Goal: Navigation & Orientation: Find specific page/section

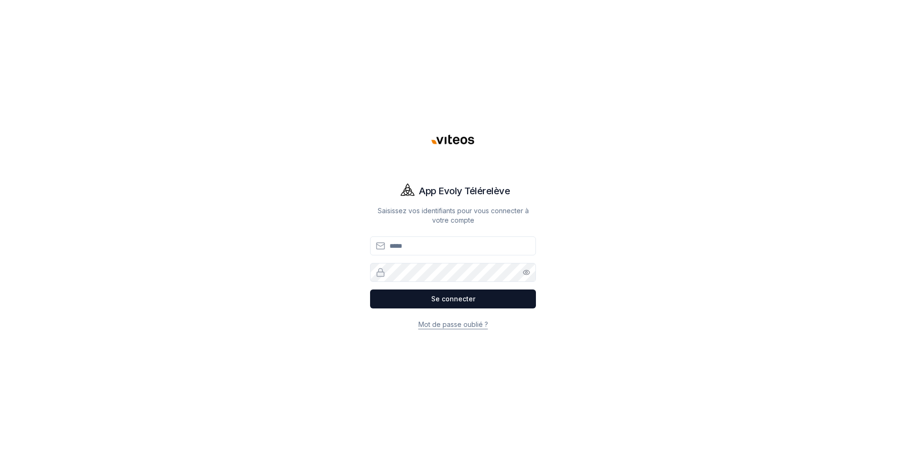
click at [421, 244] on input "Email" at bounding box center [453, 245] width 166 height 19
type input "**********"
click at [370, 289] on button "Se connecter" at bounding box center [453, 298] width 166 height 19
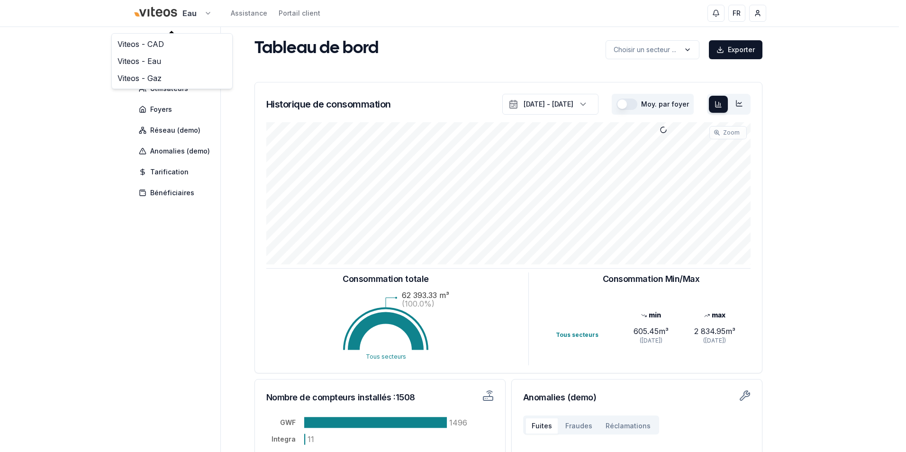
click at [209, 14] on html "Eau Assistance Portail client FR [PERSON_NAME] Tableau de bord Carte Utilisateu…" at bounding box center [453, 293] width 906 height 587
click at [155, 44] on link "Viteos - CAD" at bounding box center [172, 44] width 117 height 17
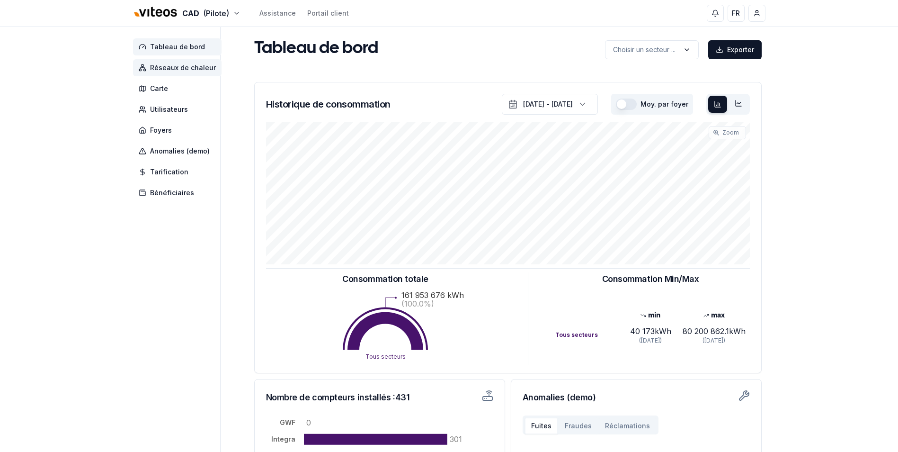
click at [161, 66] on span "Réseaux de chaleur" at bounding box center [183, 67] width 66 height 9
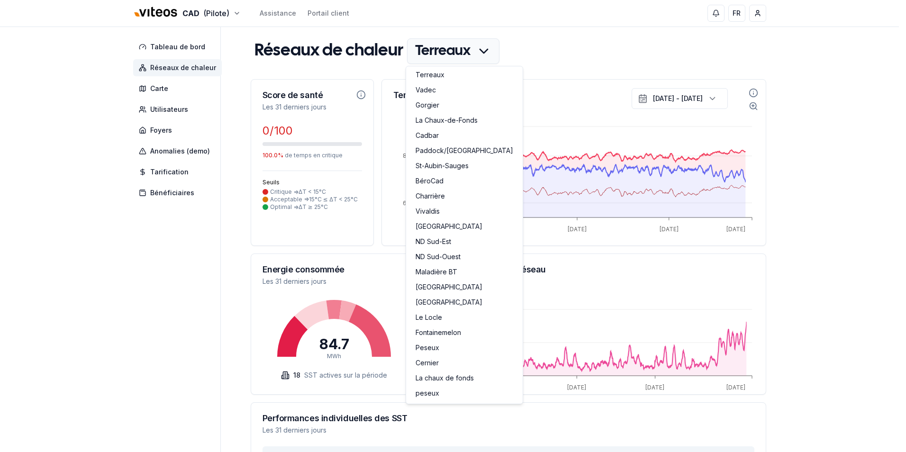
click at [485, 54] on html "CAD (Pilote) Assistance Portail client FR [PERSON_NAME] Tableau de bord Réseaux…" at bounding box center [453, 340] width 906 height 681
click at [441, 132] on link "Cadbar" at bounding box center [464, 136] width 113 height 15
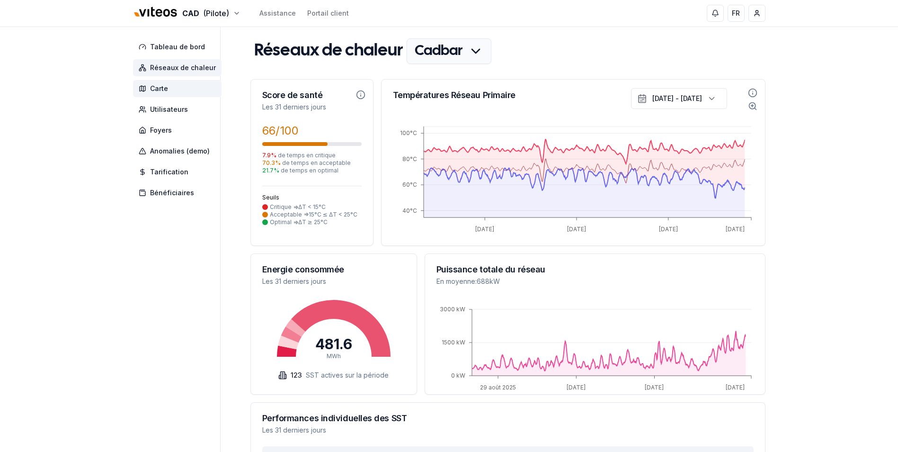
click at [163, 91] on span "Carte" at bounding box center [159, 88] width 18 height 9
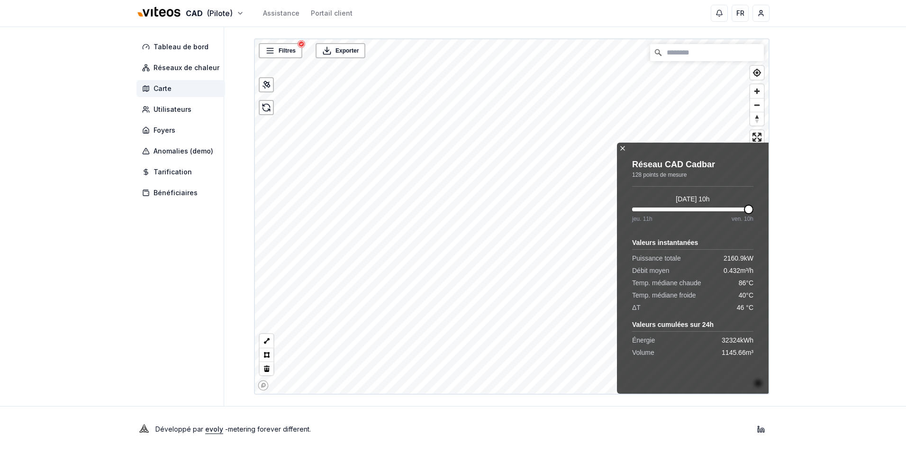
click at [624, 149] on icon at bounding box center [623, 148] width 8 height 8
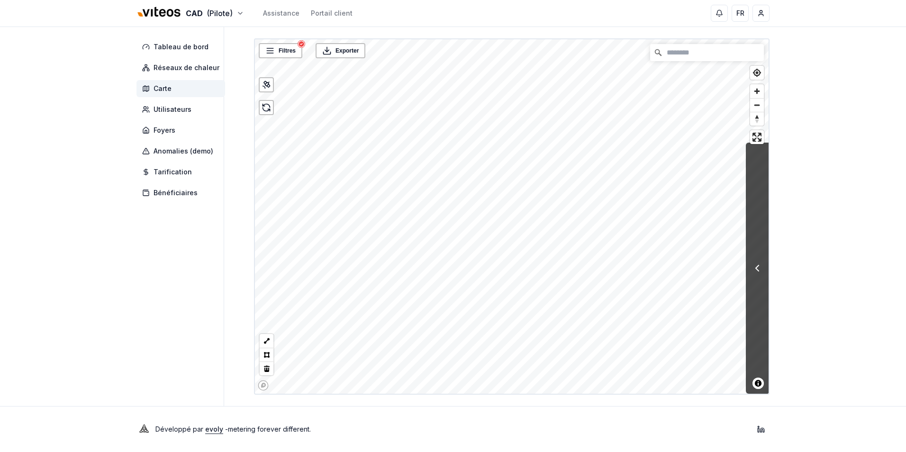
click at [754, 266] on icon at bounding box center [756, 267] width 11 height 11
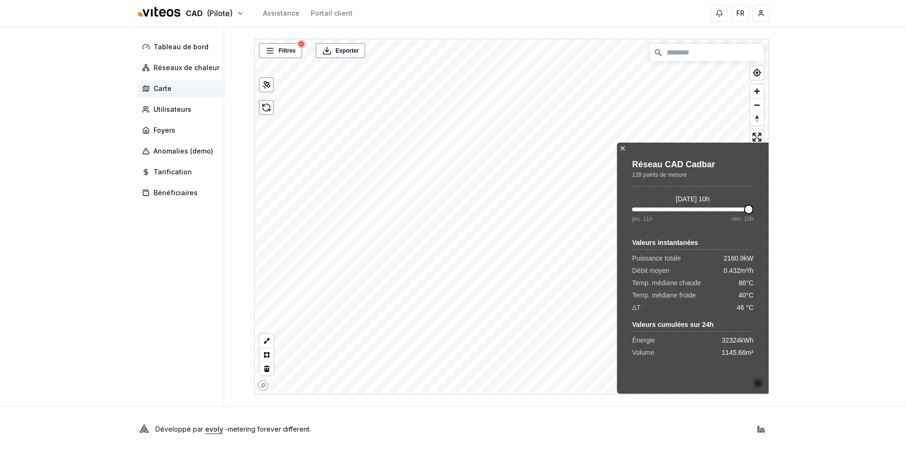
click at [624, 148] on icon at bounding box center [623, 148] width 8 height 8
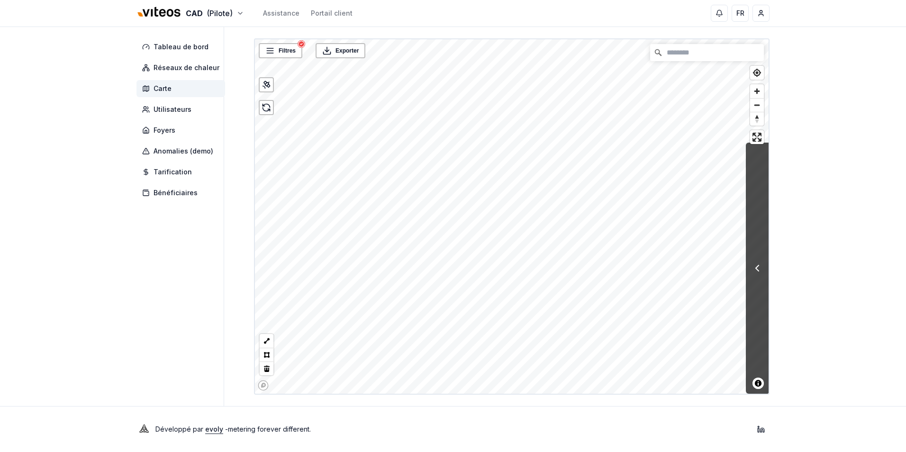
click at [758, 278] on div at bounding box center [756, 268] width 23 height 251
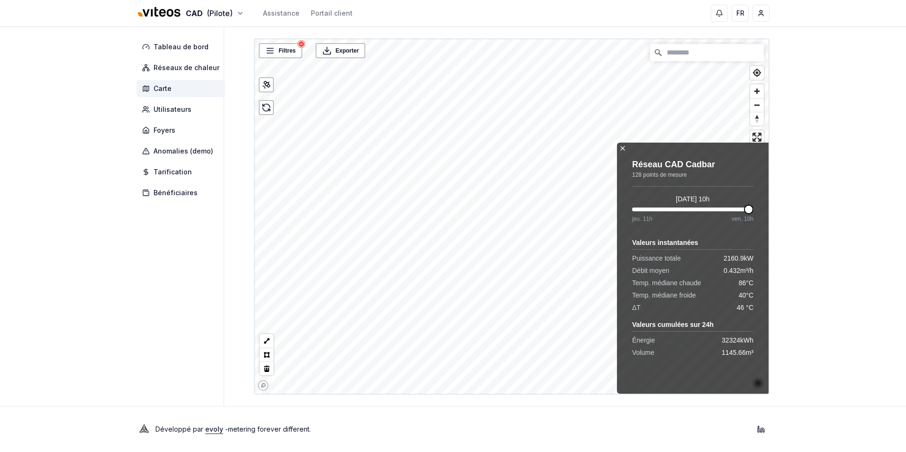
click at [624, 149] on icon at bounding box center [623, 148] width 8 height 8
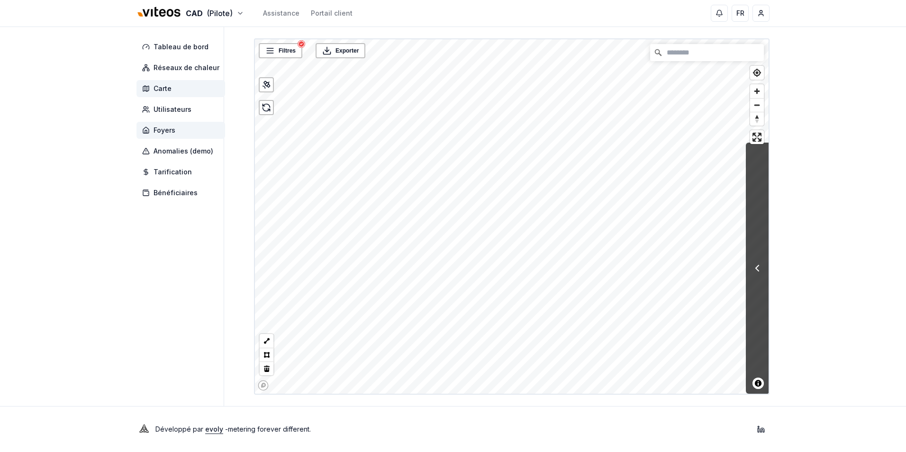
click at [169, 130] on span "Foyers" at bounding box center [164, 130] width 22 height 9
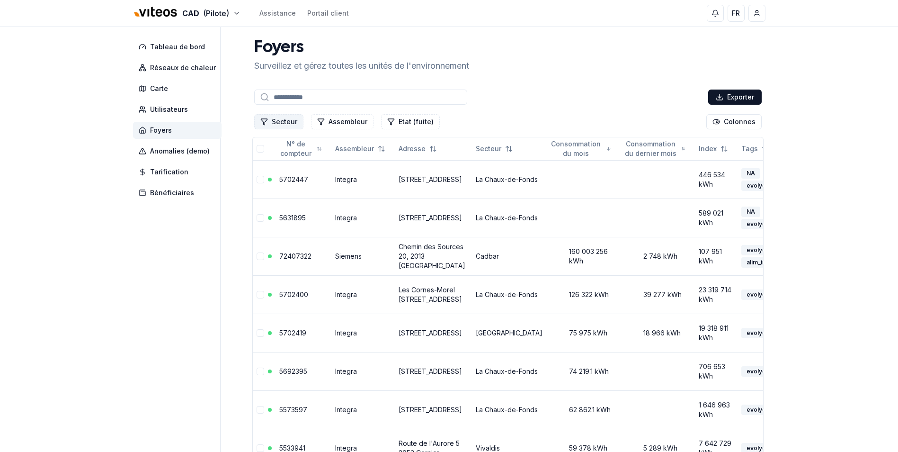
click at [289, 122] on button "Secteur" at bounding box center [278, 121] width 49 height 15
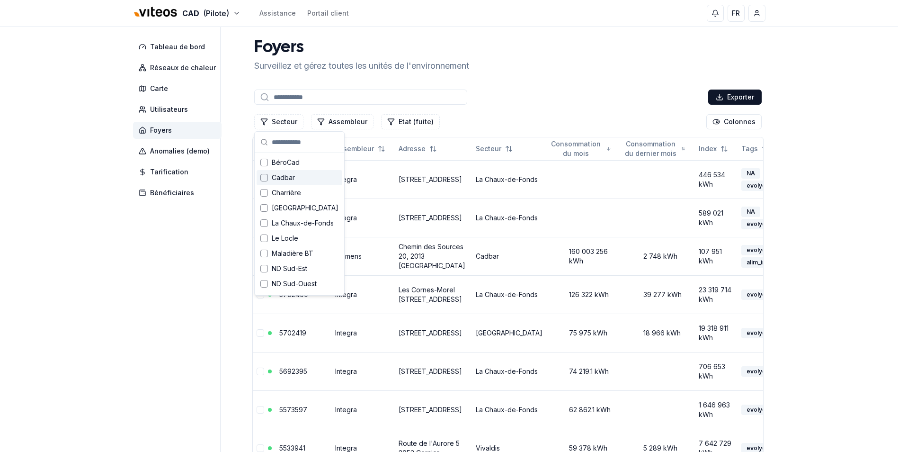
click at [263, 179] on div "Suggestions" at bounding box center [264, 178] width 8 height 8
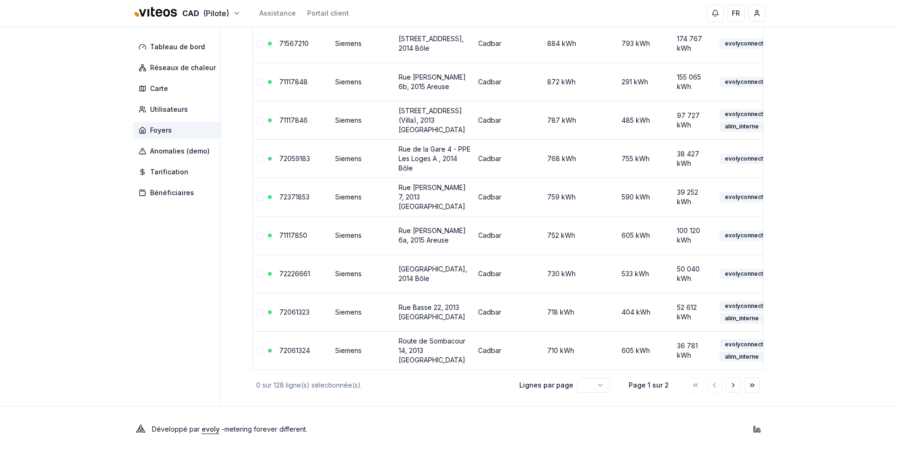
scroll to position [4204, 0]
click at [736, 387] on icon "Aller à la page suivante" at bounding box center [734, 385] width 8 height 8
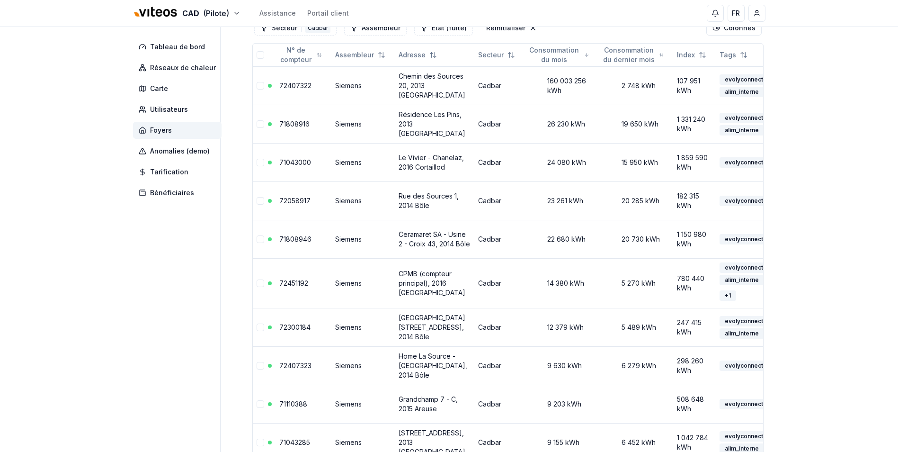
scroll to position [0, 0]
